Goal: Task Accomplishment & Management: Use online tool/utility

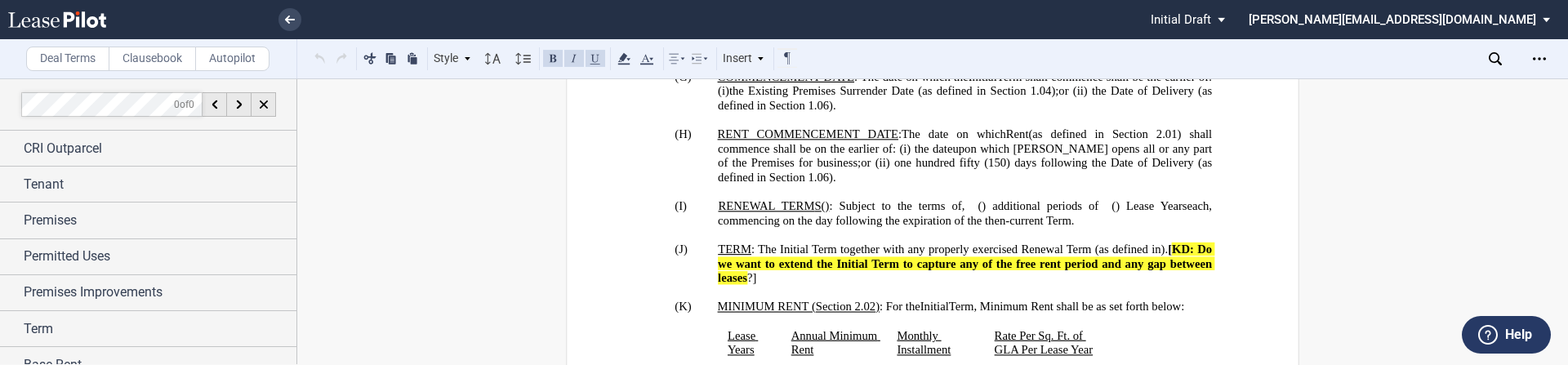
scroll to position [1644, 0]
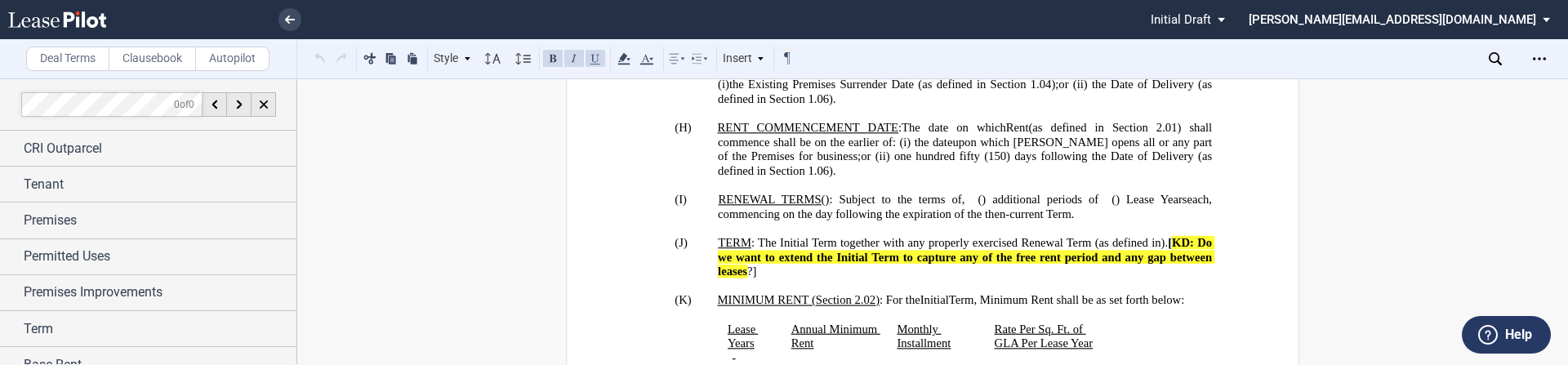
click at [717, 135] on span "RENT COMMENCEMENT DATE" at bounding box center [807, 127] width 181 height 13
click at [1182, 207] on span "s" at bounding box center [1184, 199] width 4 height 13
click at [897, 107] on p "(G) COMMENCEMENT DATE : The date on which the Initial Term shall commence shall…" at bounding box center [964, 85] width 494 height 43
click at [817, 178] on p "(H) ​ ​ ﻿ RENT COMMENCEMENT DATE : The date on which Rent (as defined in Sectio…" at bounding box center [964, 149] width 494 height 58
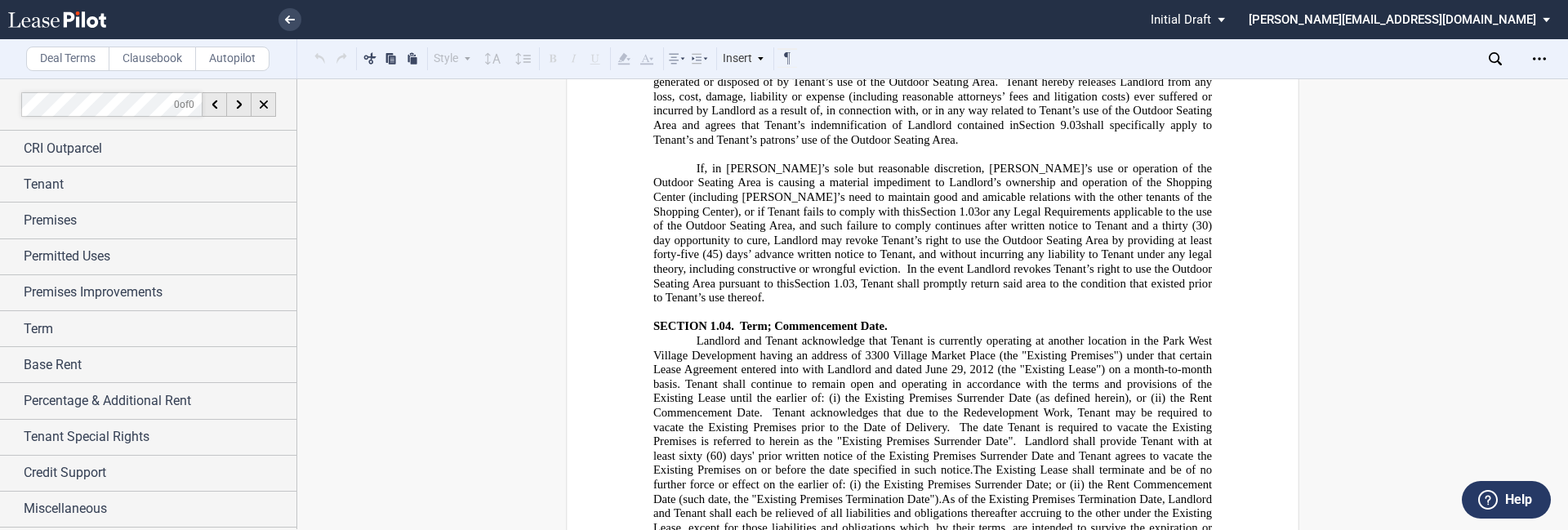
scroll to position [4497, 0]
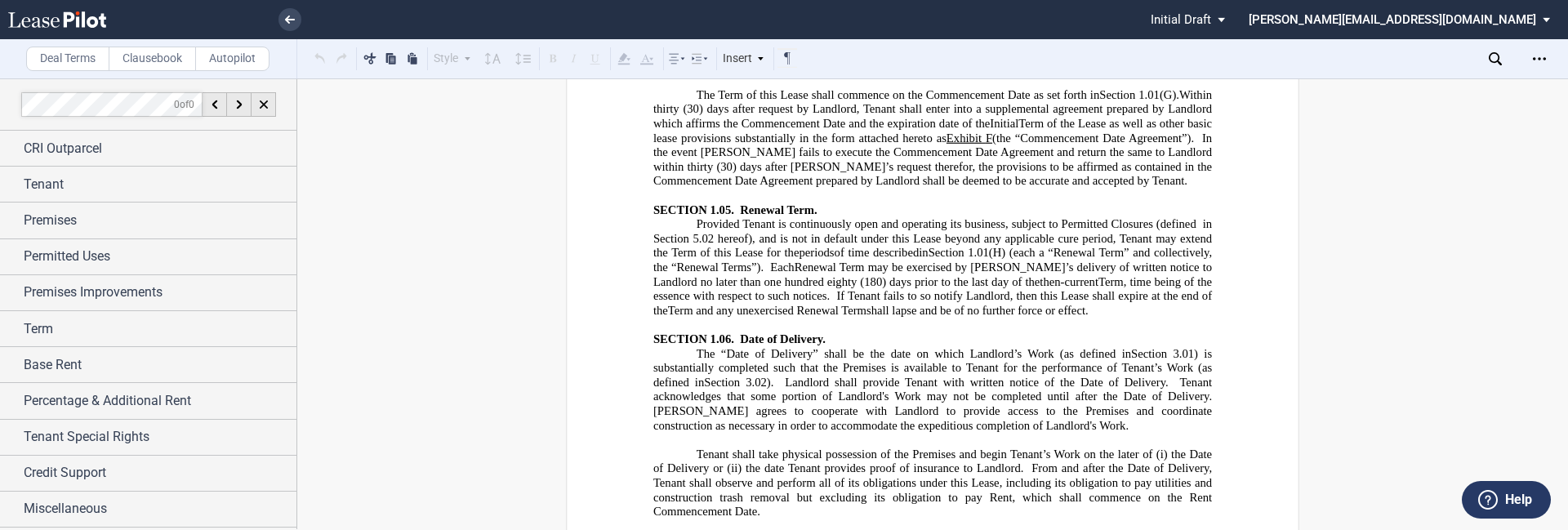
click at [1005, 260] on link "(H)" at bounding box center [997, 252] width 16 height 13
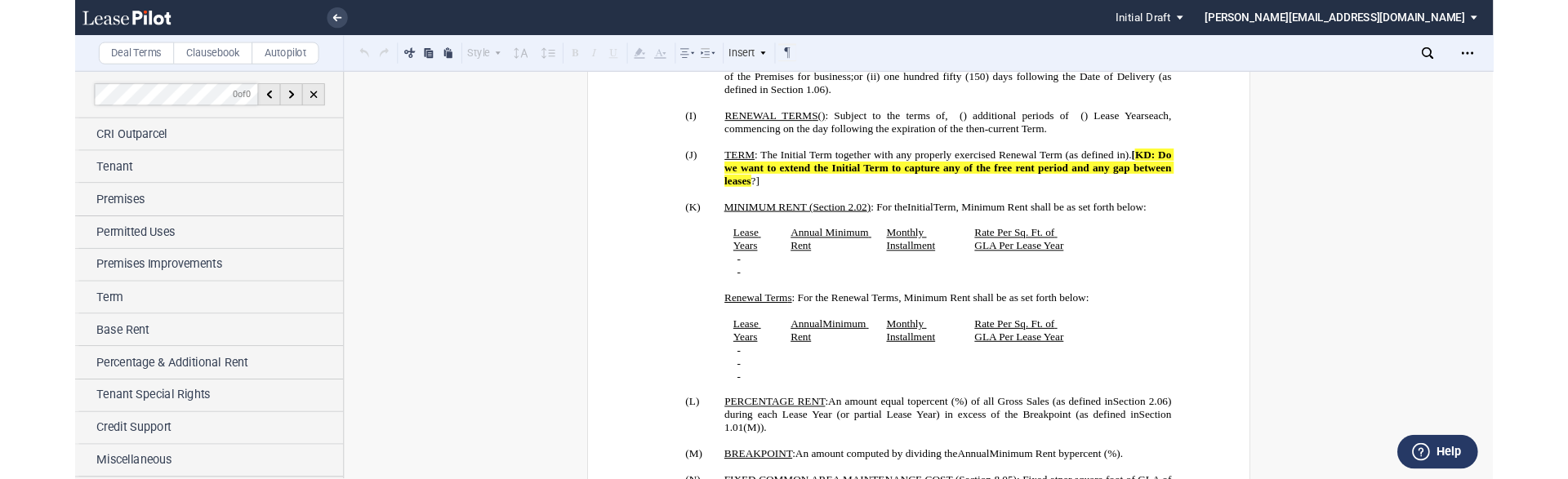
scroll to position [1697, 0]
